Goal: Transaction & Acquisition: Purchase product/service

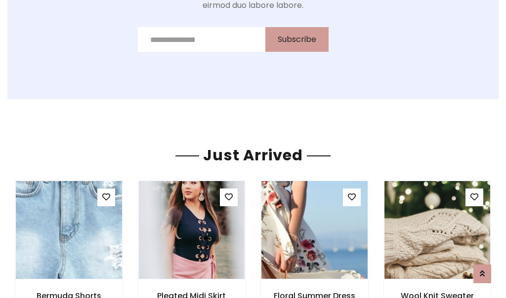
scroll to position [1050, 0]
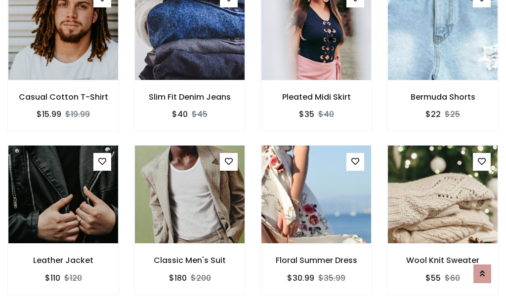
click at [253, 149] on div "Floral Summer Dress $30.99 $35.99" at bounding box center [316, 227] width 126 height 164
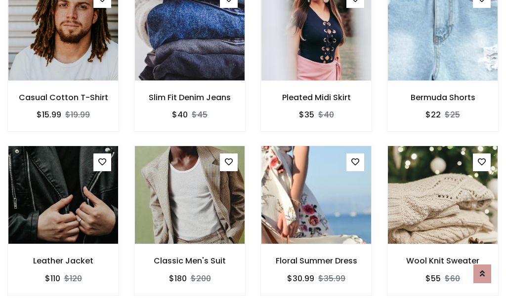
click at [253, 149] on div "Floral Summer Dress $30.99 $35.99" at bounding box center [316, 228] width 126 height 164
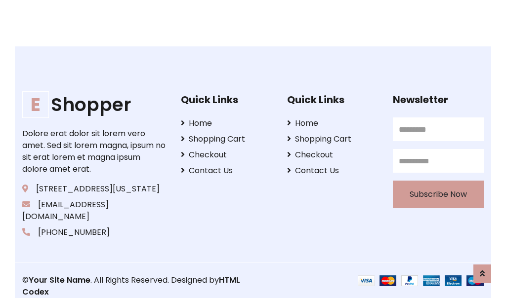
scroll to position [1881, 0]
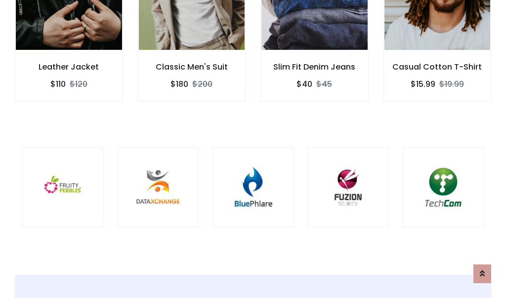
click at [253, 149] on div at bounding box center [252, 187] width 81 height 81
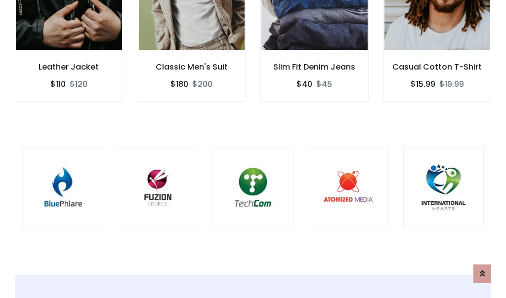
click at [253, 149] on div at bounding box center [252, 187] width 81 height 81
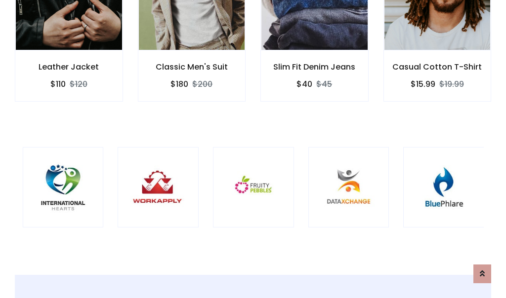
click at [253, 149] on div at bounding box center [253, 187] width 81 height 81
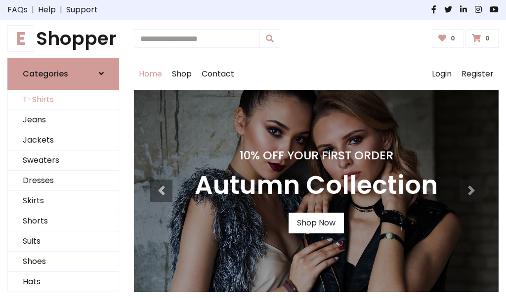
click at [63, 100] on link "T-Shirts" at bounding box center [63, 100] width 111 height 20
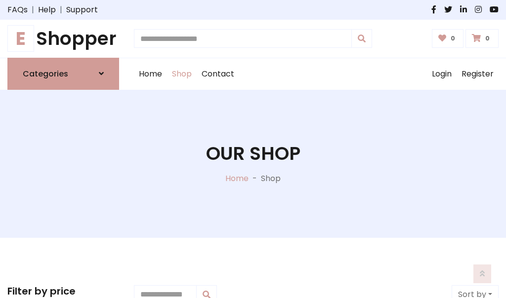
scroll to position [396, 0]
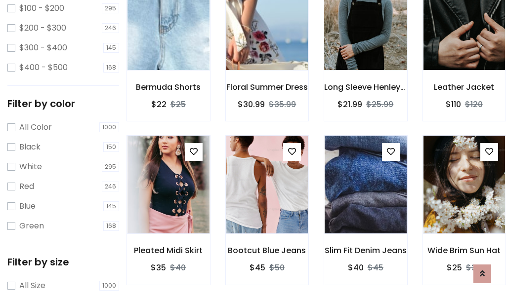
scroll to position [50, 0]
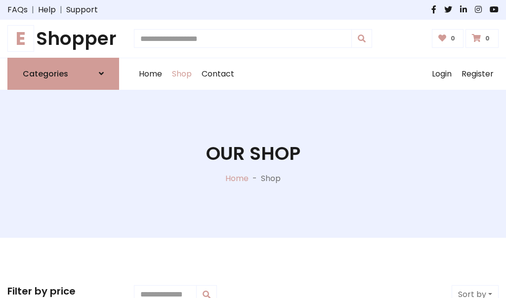
click at [63, 39] on h1 "E Shopper" at bounding box center [63, 39] width 112 height 22
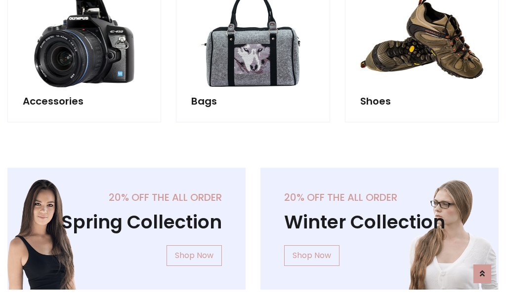
scroll to position [960, 0]
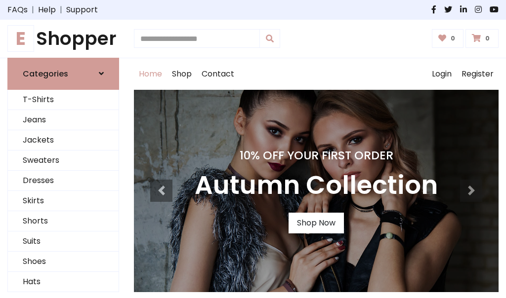
scroll to position [324, 0]
